Goal: Task Accomplishment & Management: Use online tool/utility

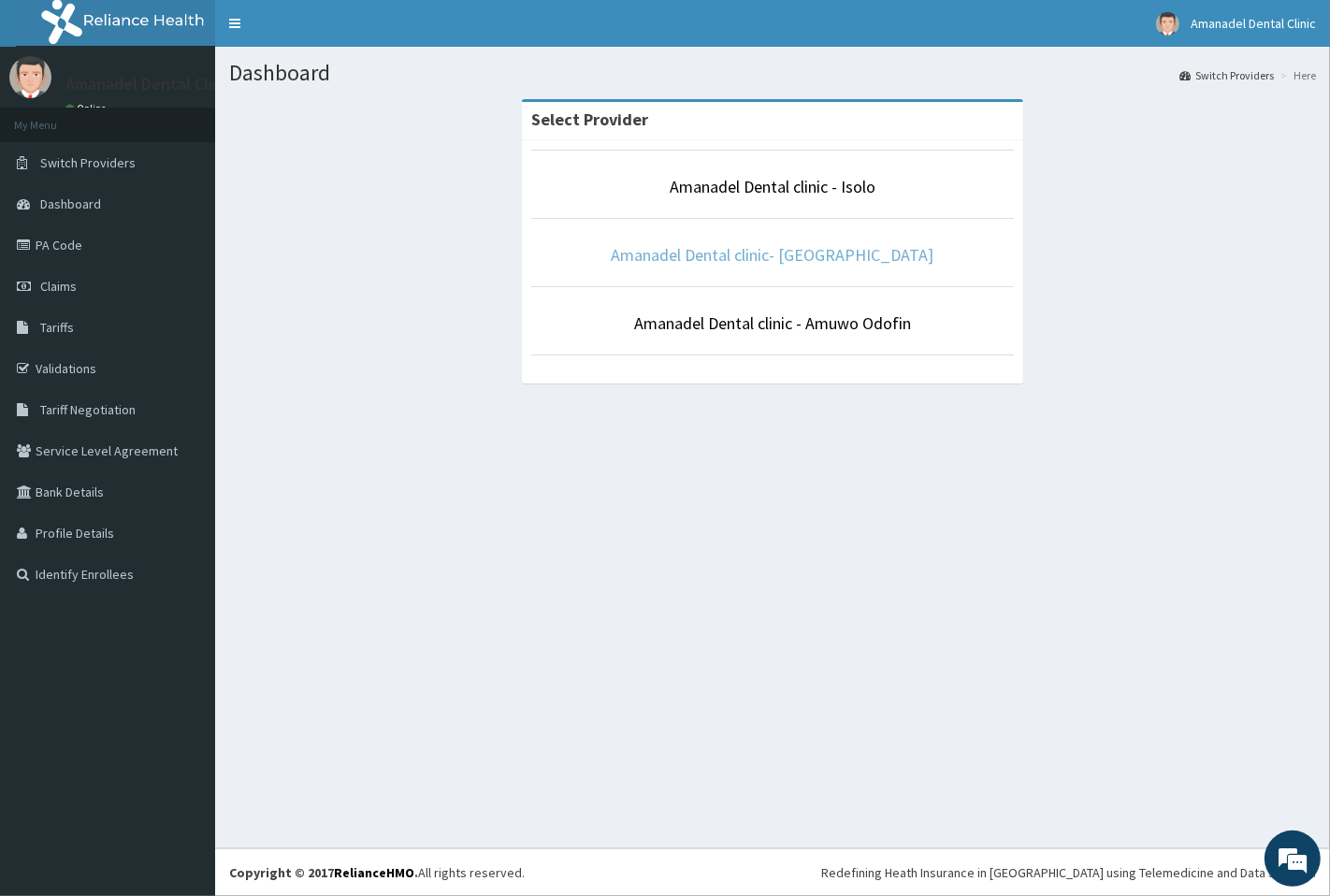
click at [787, 257] on link "Amanadel Dental clinic- [GEOGRAPHIC_DATA]" at bounding box center [772, 254] width 322 height 22
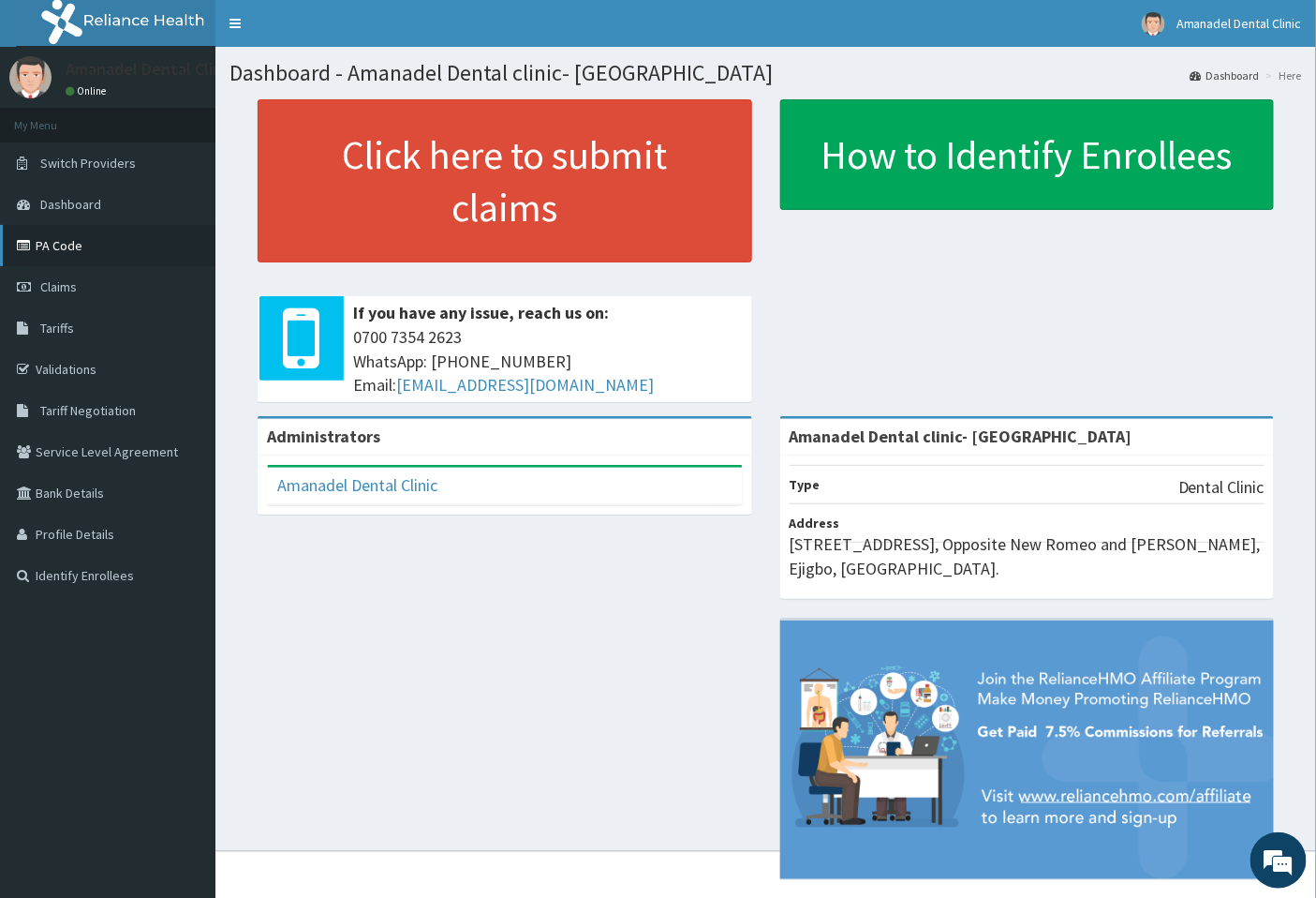
click at [79, 249] on link "PA Code" at bounding box center [108, 245] width 216 height 42
click at [91, 245] on link "PA Code" at bounding box center [108, 245] width 216 height 42
